Goal: Find specific page/section: Find specific page/section

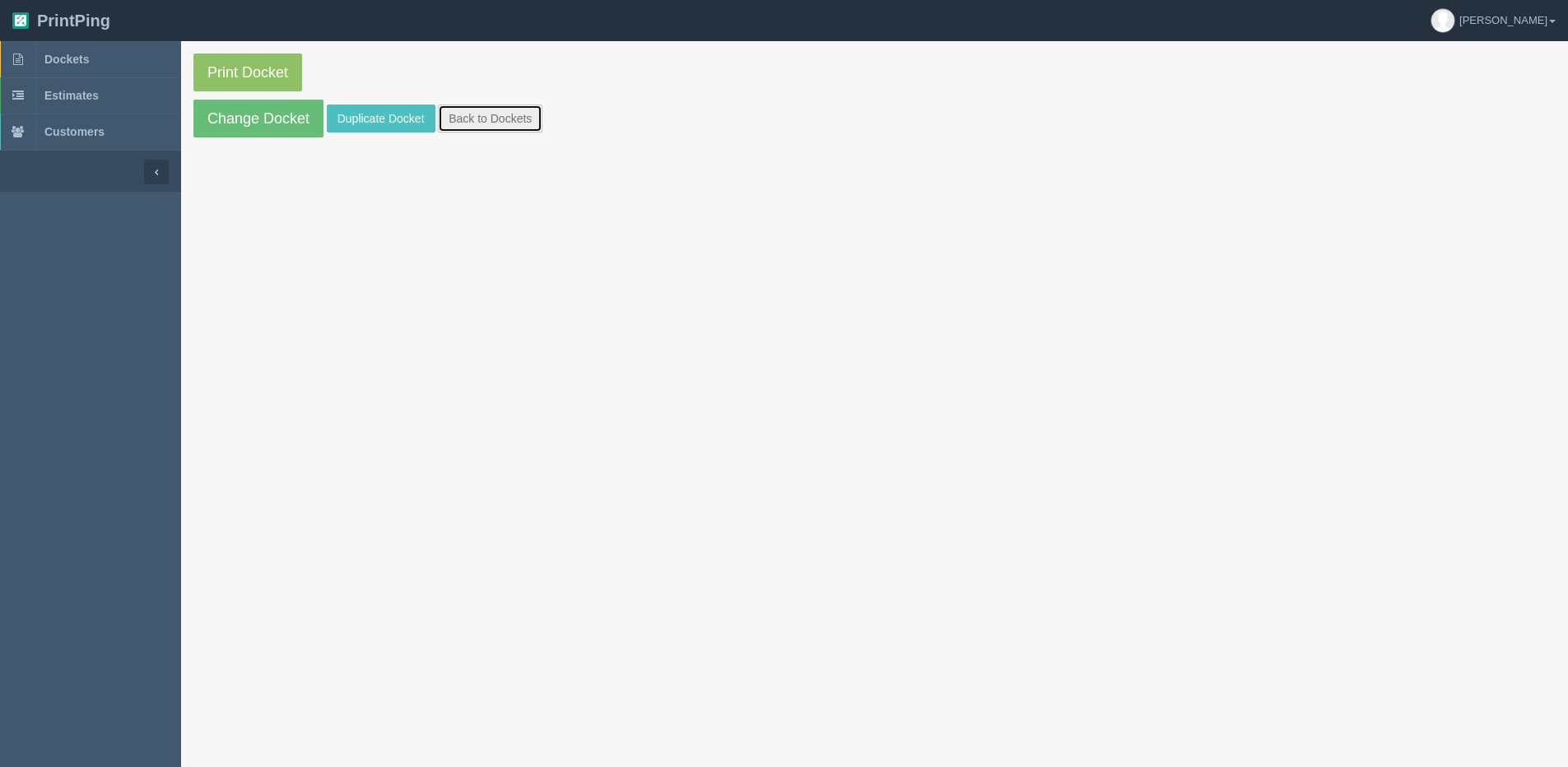
click at [538, 129] on link "Back to Dockets" at bounding box center [490, 118] width 104 height 28
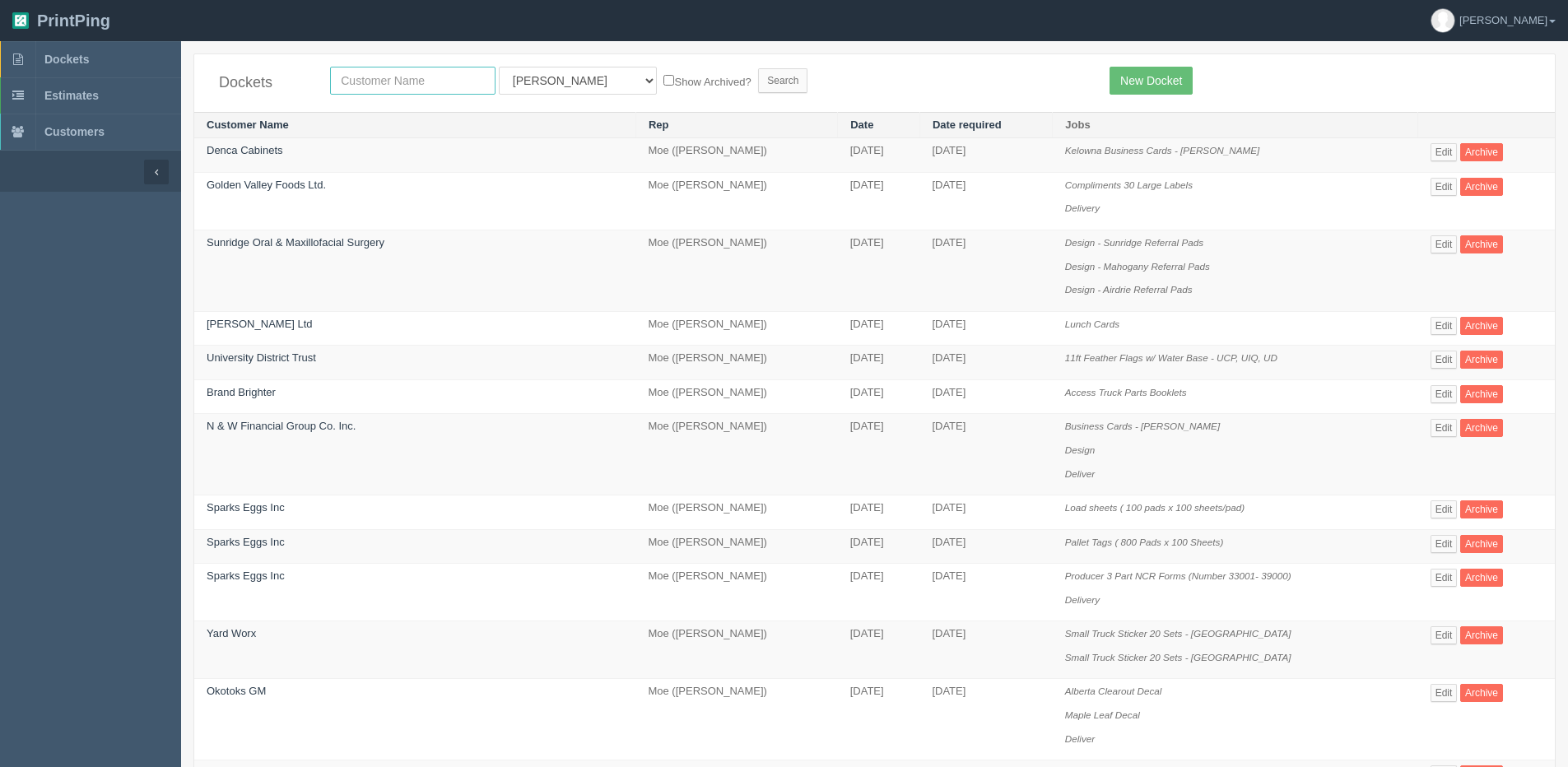
click at [416, 86] on input "text" at bounding box center [412, 81] width 166 height 28
type input "Canadian Constitution Foundation"
click at [639, 70] on form "Canadian Constitution Foundation All Users [PERSON_NAME] Test 1 [PERSON_NAME] […" at bounding box center [707, 81] width 755 height 28
click at [663, 84] on label "Show Archived?" at bounding box center [706, 81] width 87 height 19
click at [663, 84] on input "Show Archived?" at bounding box center [668, 80] width 11 height 11
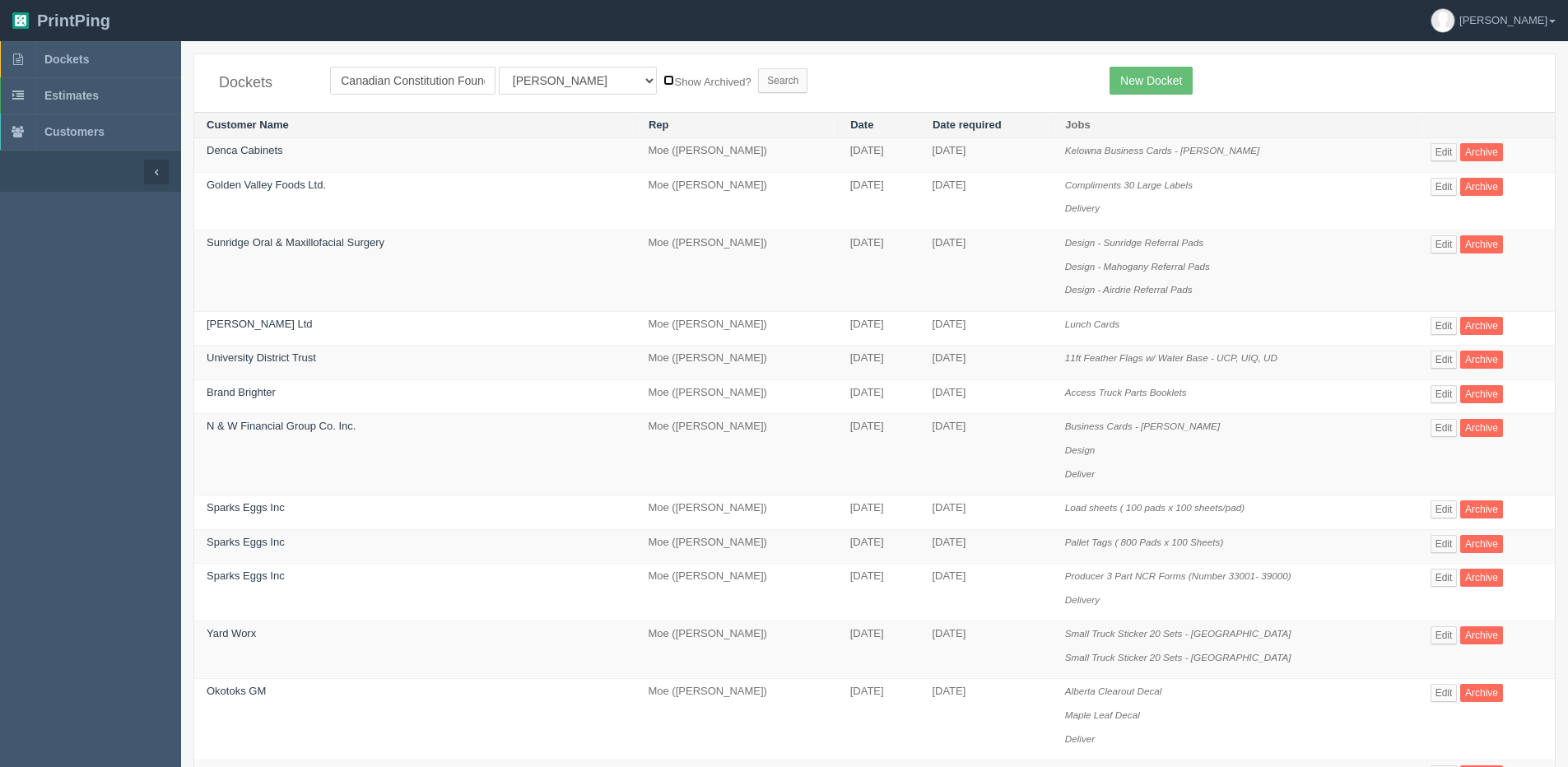
checkbox input "true"
click at [535, 76] on select "All Users [PERSON_NAME] Test 1 [PERSON_NAME] [PERSON_NAME] [PERSON_NAME] France…" at bounding box center [577, 81] width 158 height 28
select select "1"
click at [498, 67] on select "All Users [PERSON_NAME] Test 1 [PERSON_NAME] [PERSON_NAME] [PERSON_NAME] France…" at bounding box center [577, 81] width 158 height 28
click at [758, 80] on input "Search" at bounding box center [783, 81] width 50 height 25
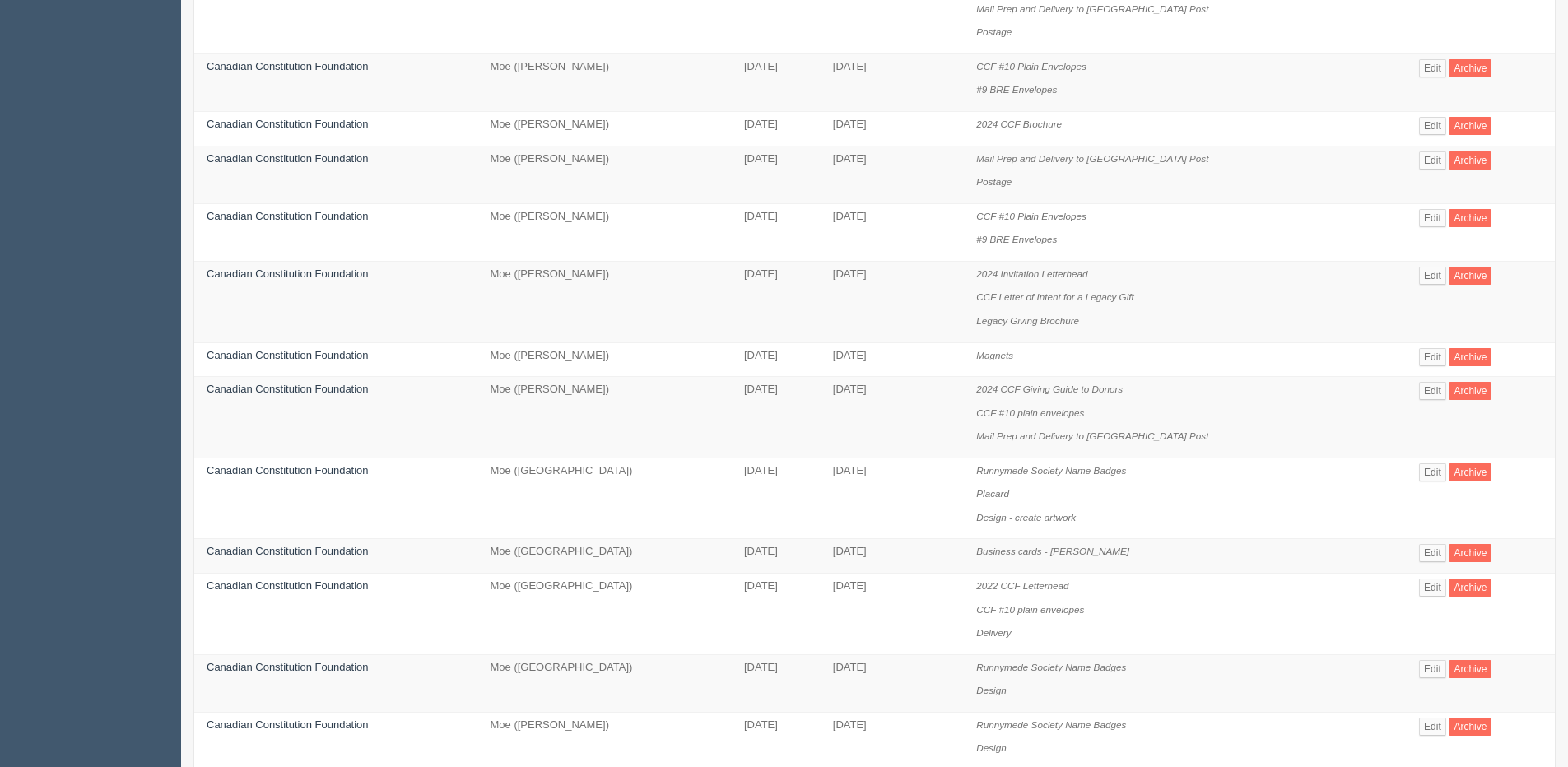
scroll to position [576, 0]
